Goal: Information Seeking & Learning: Learn about a topic

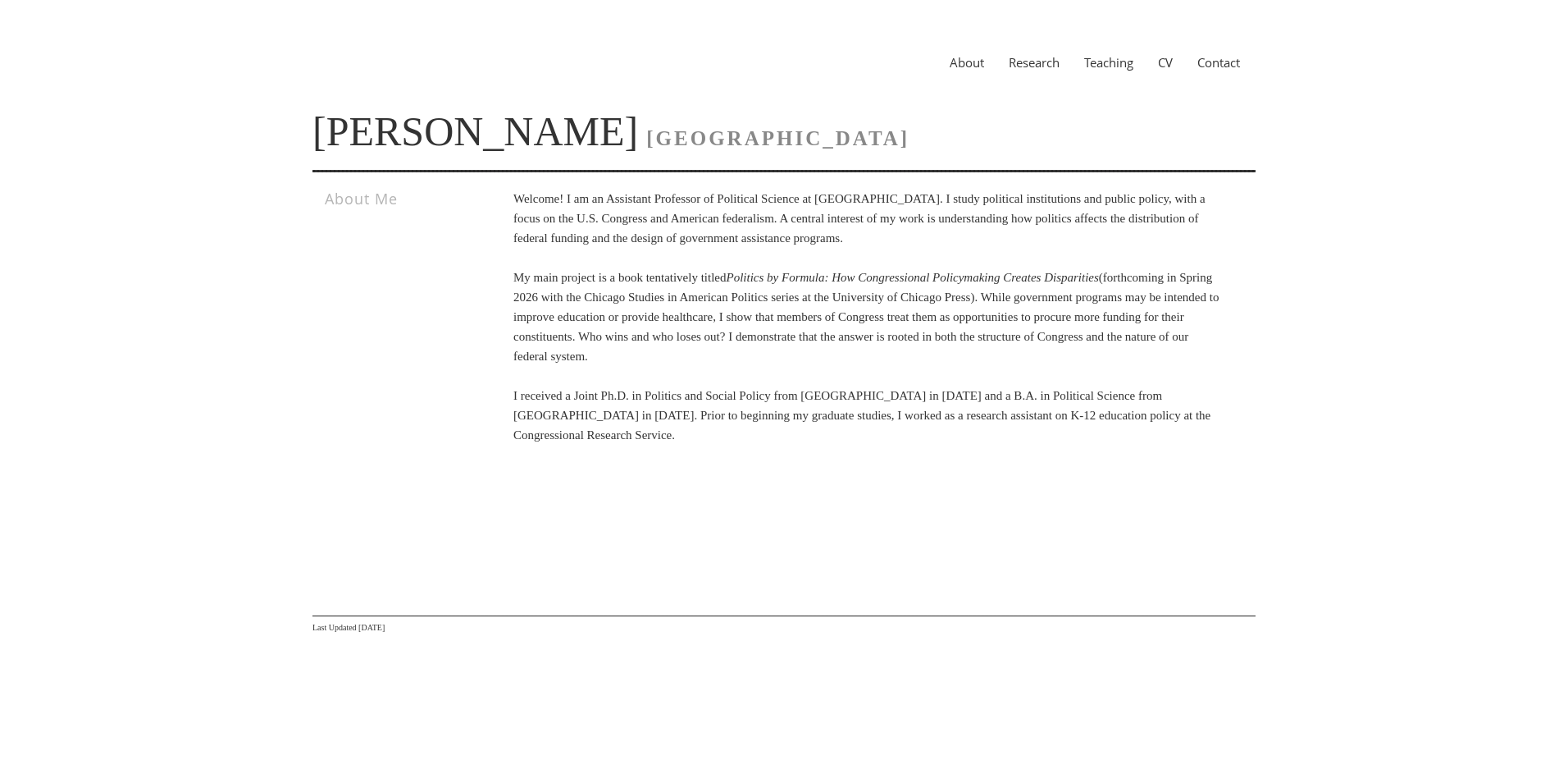
click at [1017, 64] on link "Research" at bounding box center [1034, 63] width 75 height 16
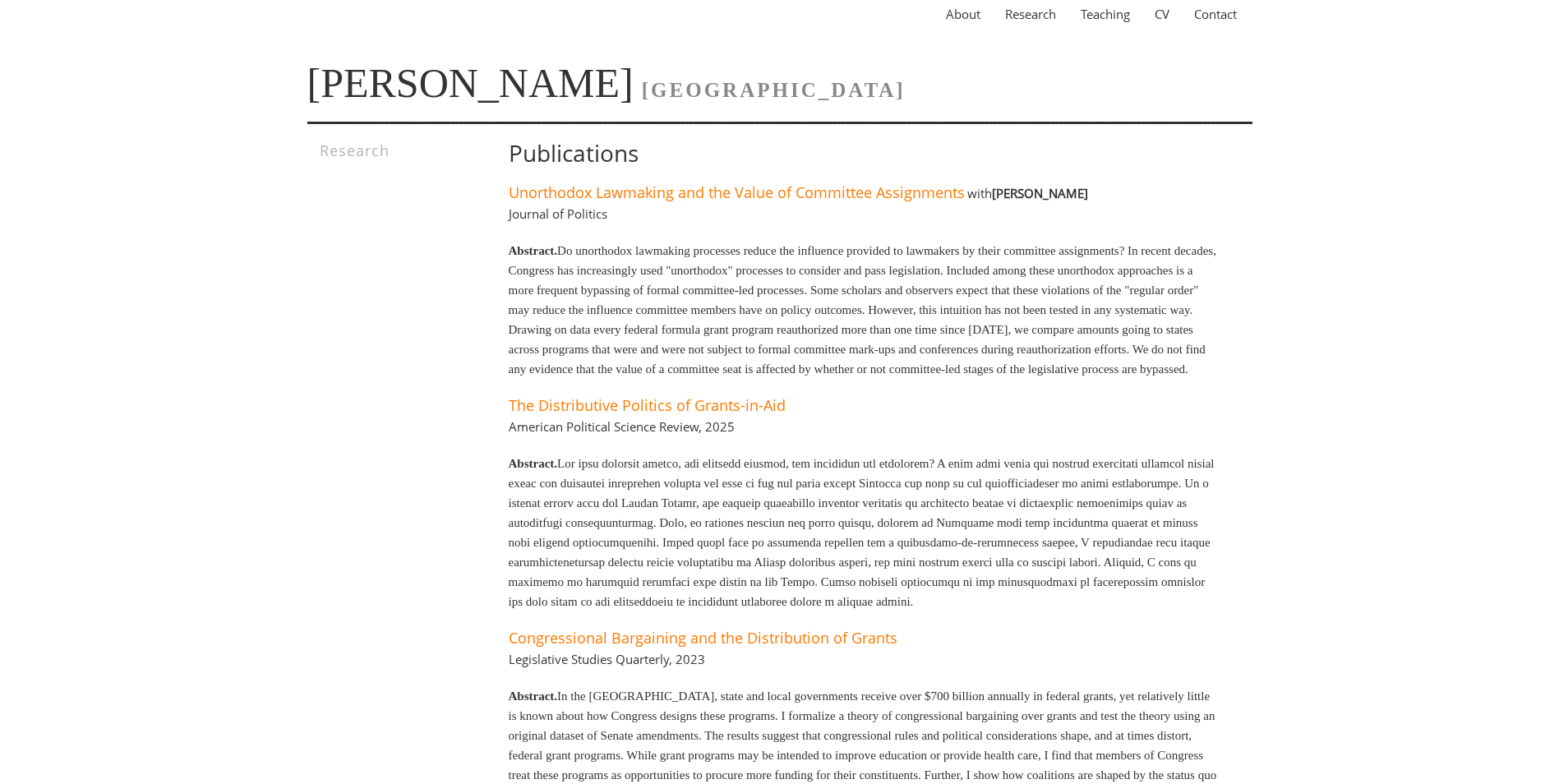
scroll to position [45, 0]
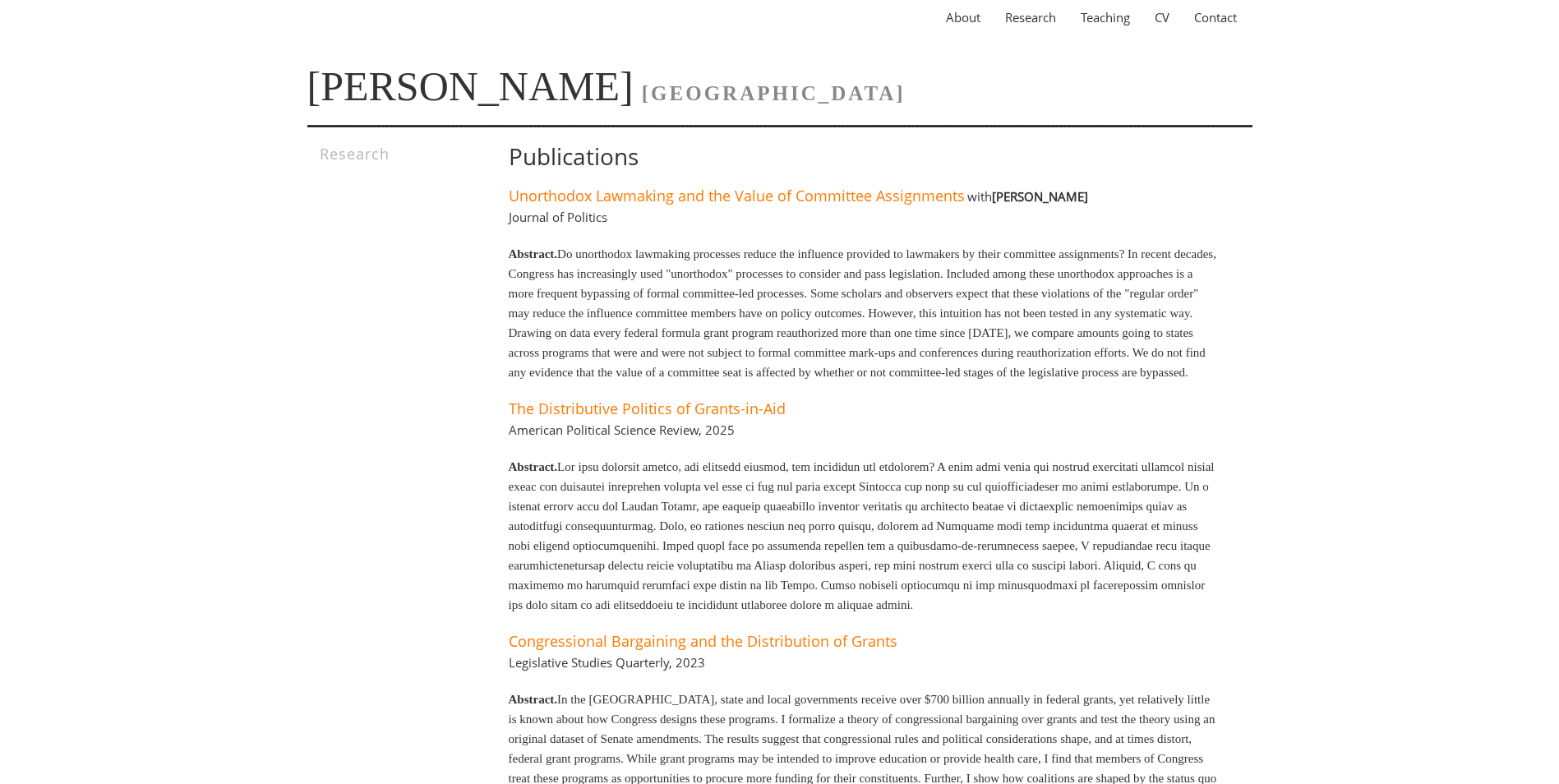
click at [1163, 22] on link "CV" at bounding box center [1162, 17] width 39 height 16
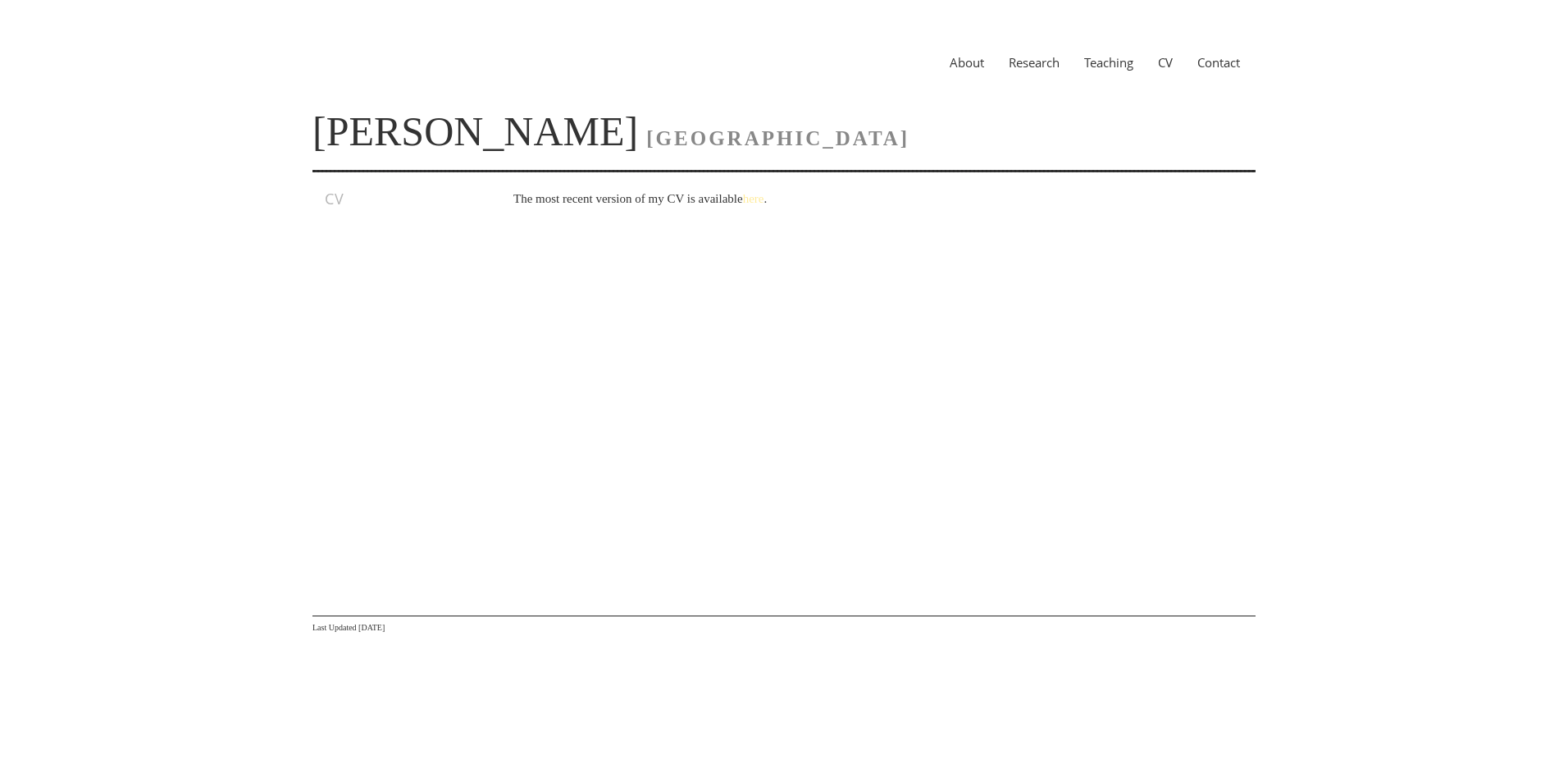
click at [764, 199] on link "here" at bounding box center [754, 199] width 21 height 13
click at [1031, 58] on link "Research" at bounding box center [1034, 63] width 75 height 16
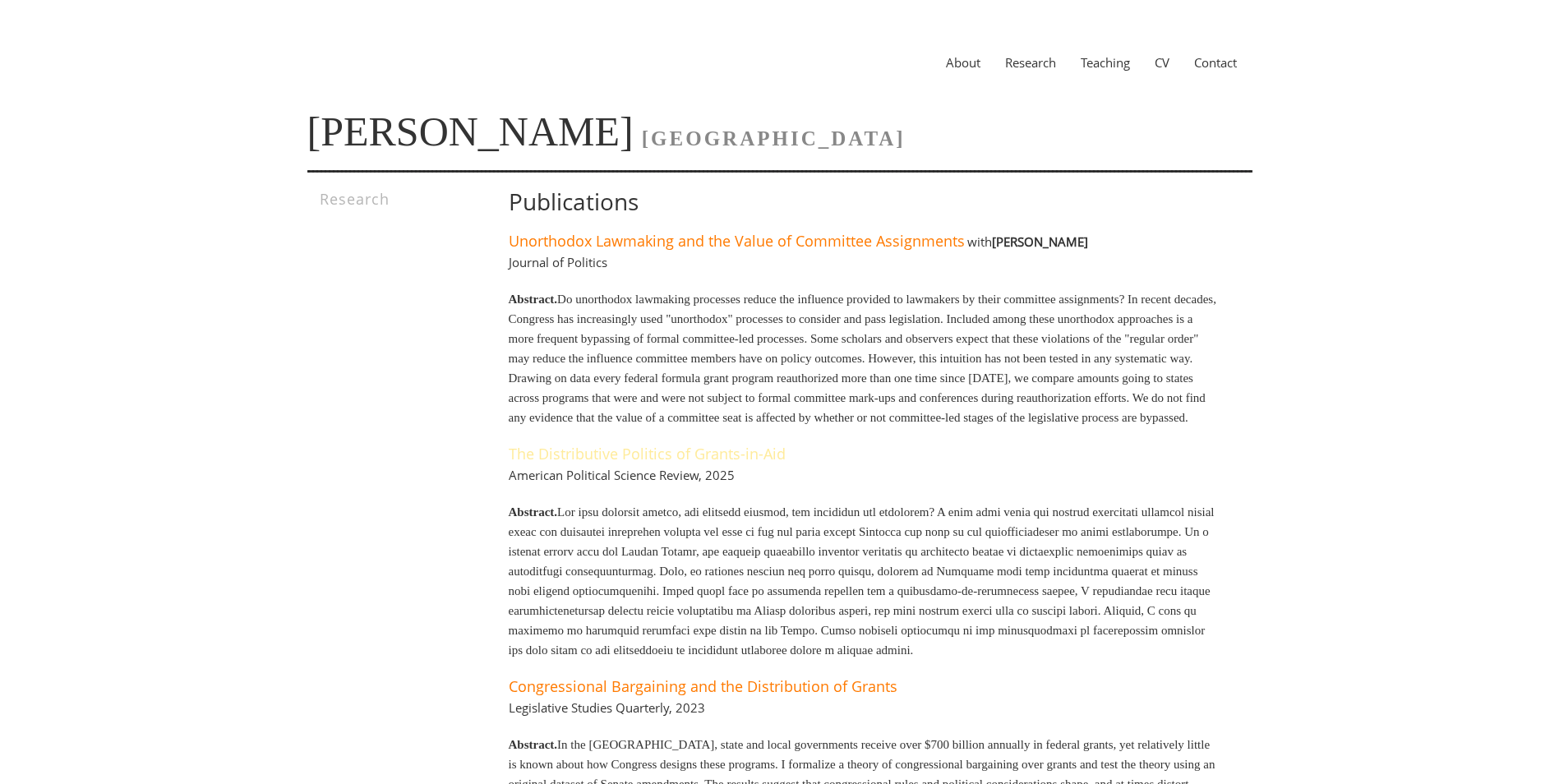
click at [715, 463] on link "The Distributive Politics of Grants-in-Aid" at bounding box center [646, 453] width 277 height 20
